Goal: Task Accomplishment & Management: Manage account settings

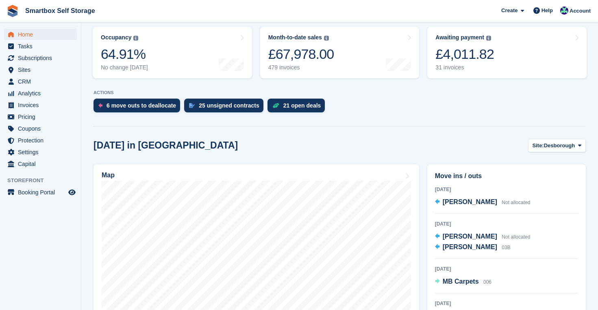
scroll to position [89, 0]
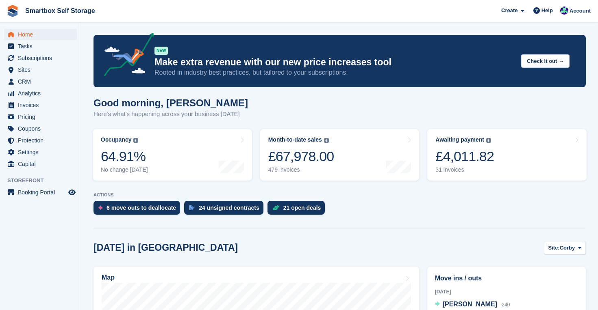
click at [23, 35] on span "Home" at bounding box center [42, 34] width 49 height 11
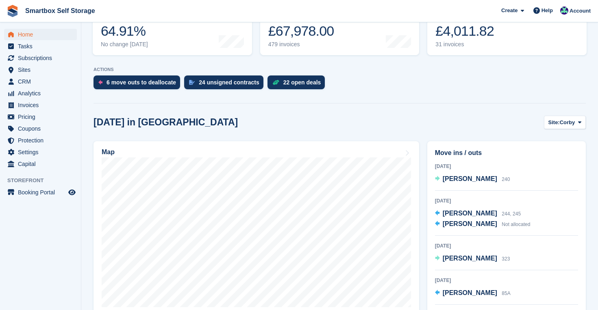
scroll to position [165, 0]
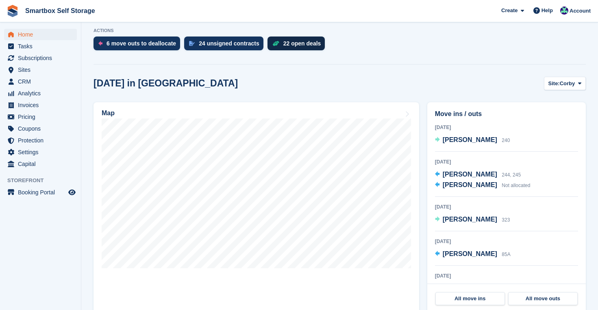
click at [300, 38] on div "22 open deals" at bounding box center [296, 44] width 58 height 14
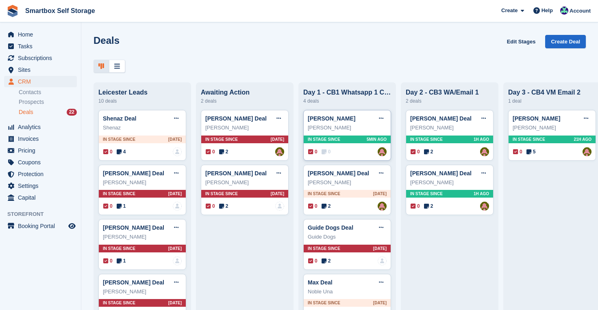
click at [358, 142] on div "In stage since 5MIN AGO" at bounding box center [346, 140] width 87 height 8
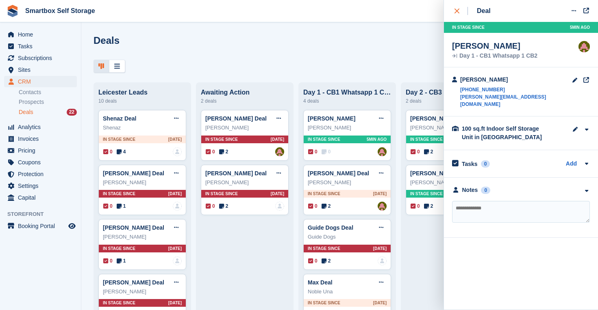
click at [458, 9] on icon "close" at bounding box center [456, 11] width 5 height 5
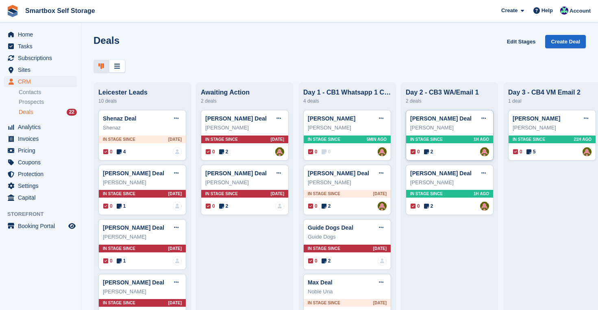
click at [463, 136] on div "In stage since 1H AGO" at bounding box center [449, 140] width 87 height 8
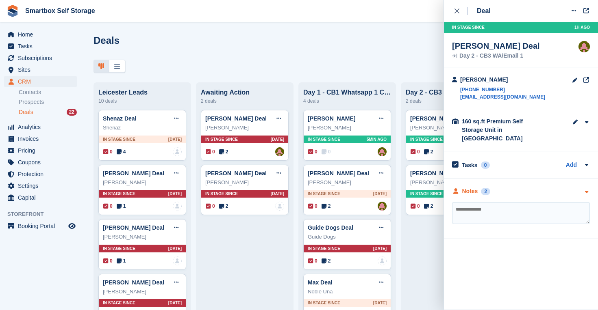
click at [472, 187] on div "Notes" at bounding box center [470, 191] width 16 height 9
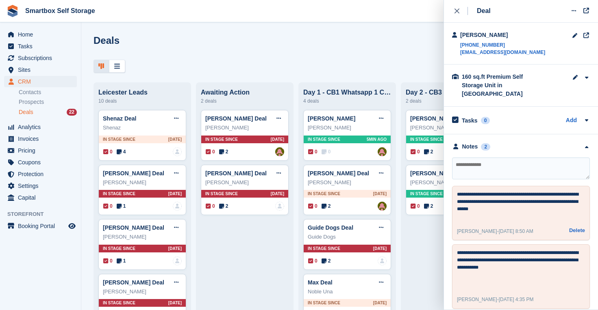
scroll to position [44, 0]
click at [457, 9] on icon "close" at bounding box center [456, 11] width 5 height 5
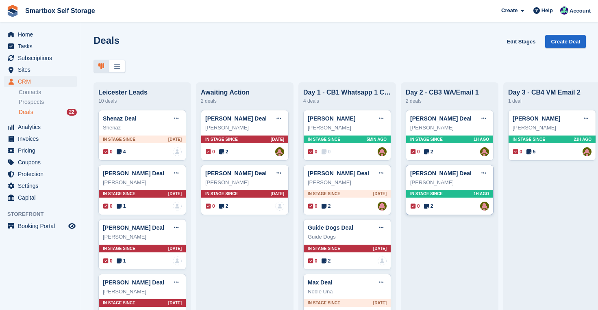
click at [472, 190] on div "In stage since 1H AGO" at bounding box center [449, 194] width 87 height 8
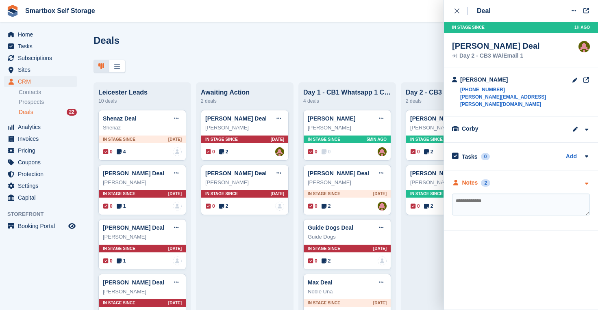
click at [469, 179] on div "Notes" at bounding box center [470, 183] width 16 height 9
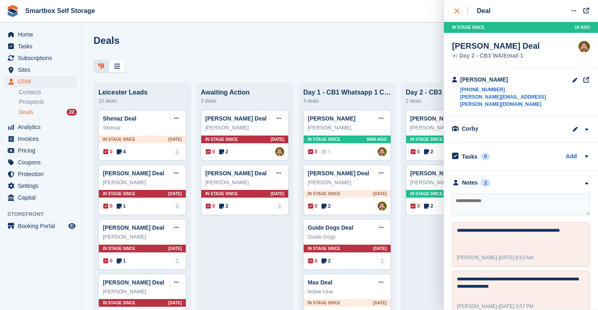
click at [457, 9] on icon "close" at bounding box center [456, 11] width 5 height 5
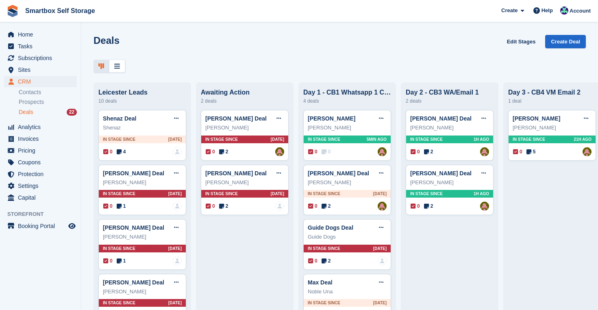
scroll to position [0, 0]
click at [28, 34] on span "Home" at bounding box center [42, 34] width 49 height 11
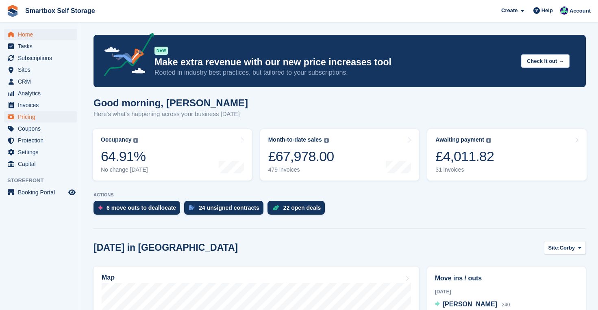
click at [31, 116] on span "Pricing" at bounding box center [42, 116] width 49 height 11
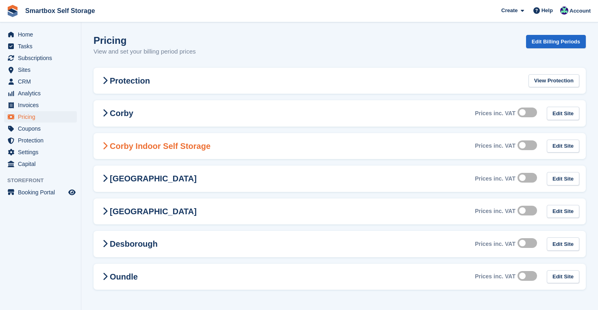
click at [162, 145] on h2 "Corby Indoor Self Storage" at bounding box center [155, 146] width 110 height 10
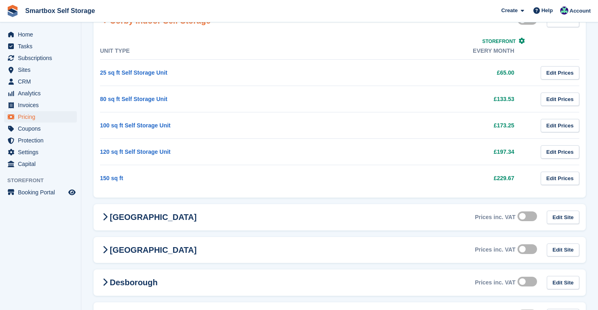
scroll to position [117, 0]
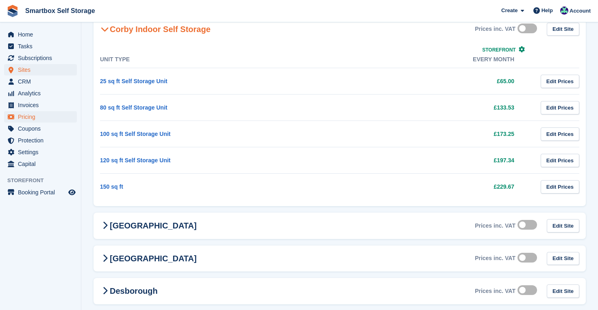
click at [26, 71] on span "Sites" at bounding box center [42, 69] width 49 height 11
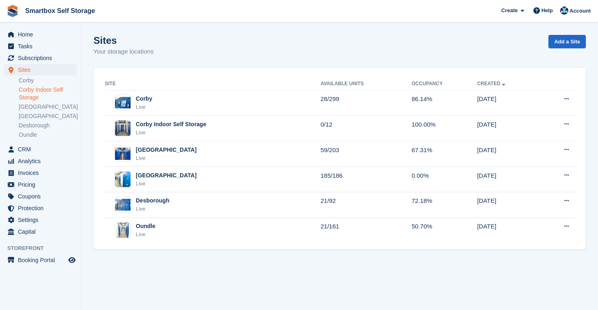
click at [33, 87] on link "Corby Indoor Self Storage" at bounding box center [48, 93] width 58 height 15
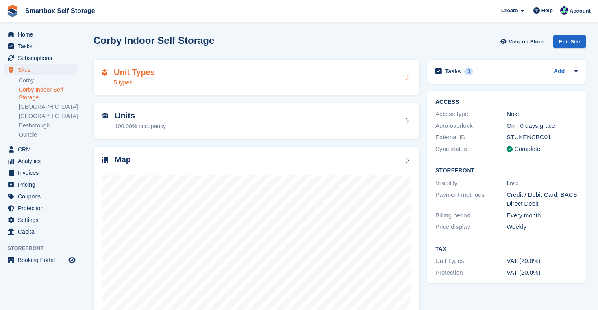
click at [127, 72] on h2 "Unit Types" at bounding box center [134, 72] width 41 height 9
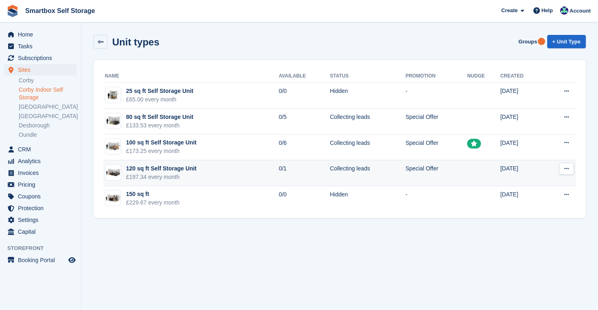
click at [164, 173] on div "£197.34 every month" at bounding box center [161, 177] width 70 height 9
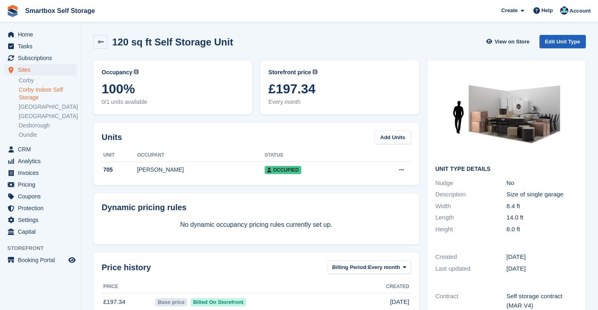
click at [570, 42] on link "Edit Unit Type" at bounding box center [562, 41] width 46 height 13
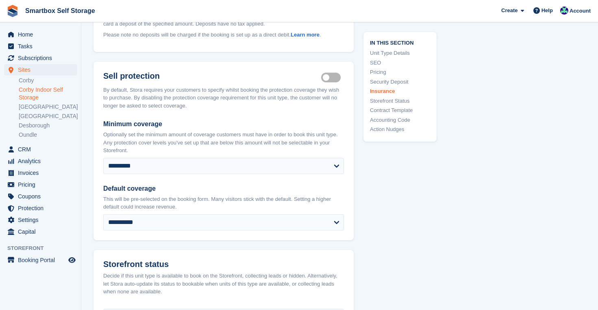
scroll to position [1000, 0]
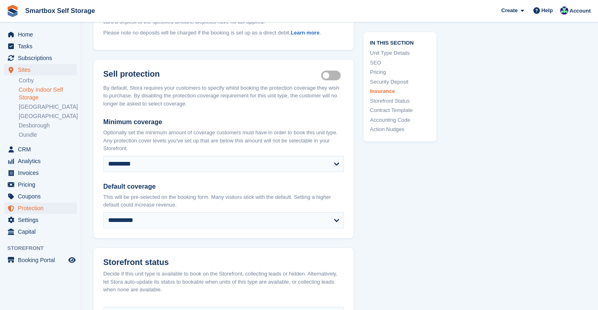
click at [40, 210] on span "Protection" at bounding box center [42, 208] width 49 height 11
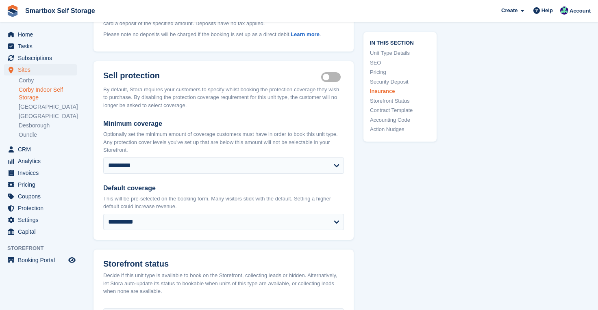
scroll to position [1000, 0]
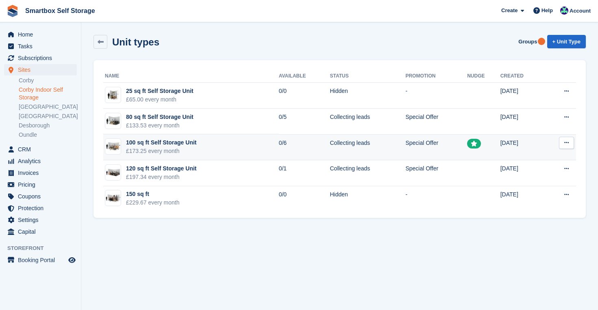
click at [150, 146] on div "100 sq ft Self Storage Unit" at bounding box center [161, 143] width 70 height 9
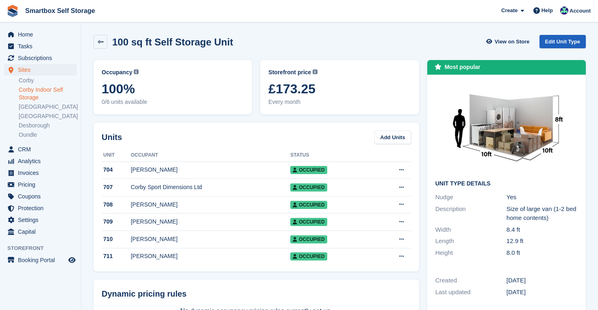
click at [566, 39] on link "Edit Unit Type" at bounding box center [562, 41] width 46 height 13
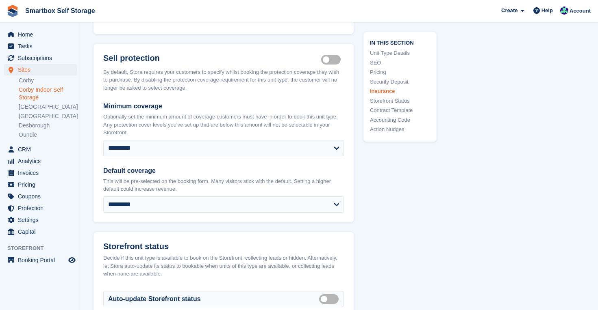
scroll to position [1016, 0]
click at [35, 208] on span "Protection" at bounding box center [42, 208] width 49 height 11
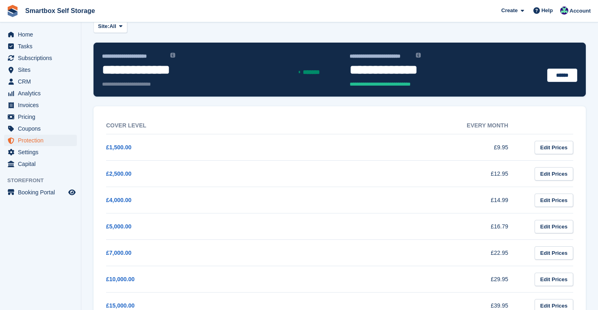
scroll to position [55, 0]
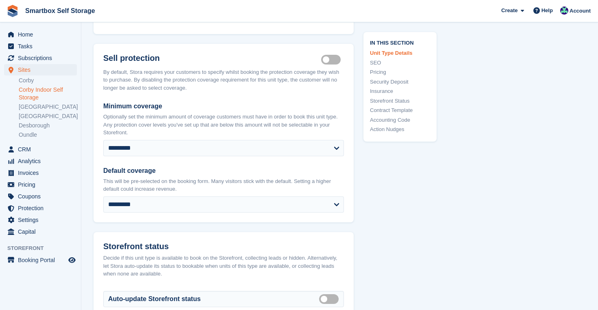
scroll to position [1016, 0]
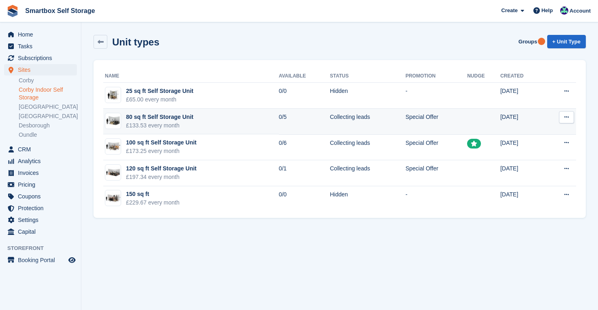
click at [405, 115] on td "Special Offer" at bounding box center [436, 122] width 62 height 26
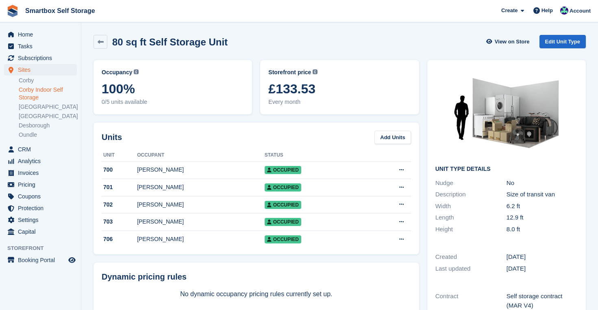
click at [558, 40] on link "Edit Unit Type" at bounding box center [562, 41] width 46 height 13
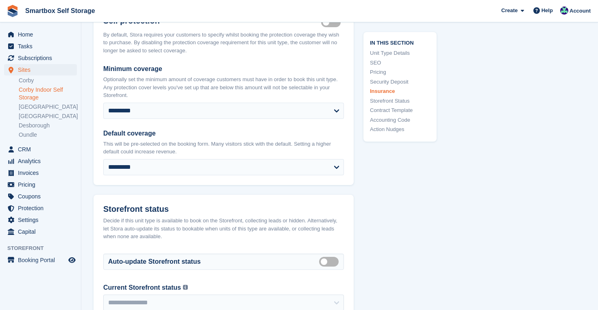
scroll to position [1055, 0]
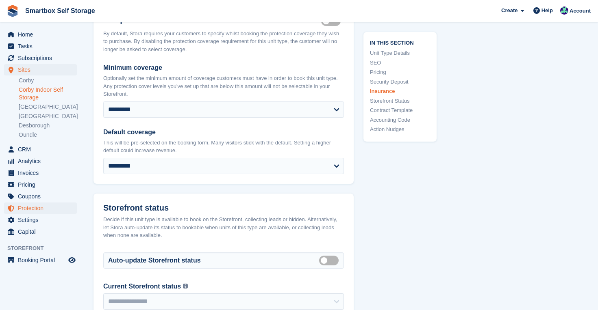
click at [42, 209] on span "Protection" at bounding box center [42, 208] width 49 height 11
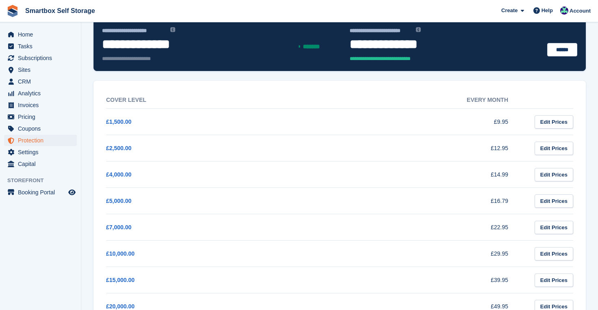
scroll to position [75, 0]
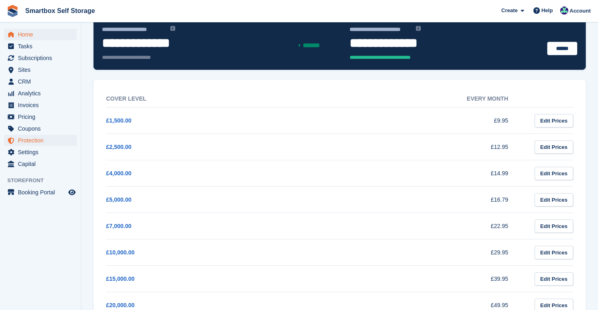
click at [27, 31] on span "Home" at bounding box center [42, 34] width 49 height 11
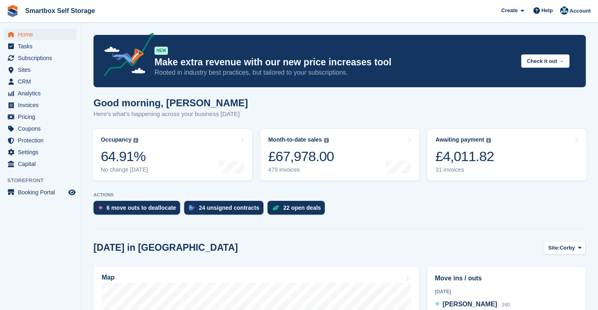
click at [31, 34] on span "Home" at bounding box center [42, 34] width 49 height 11
